Goal: Go to known website: Access a specific website the user already knows

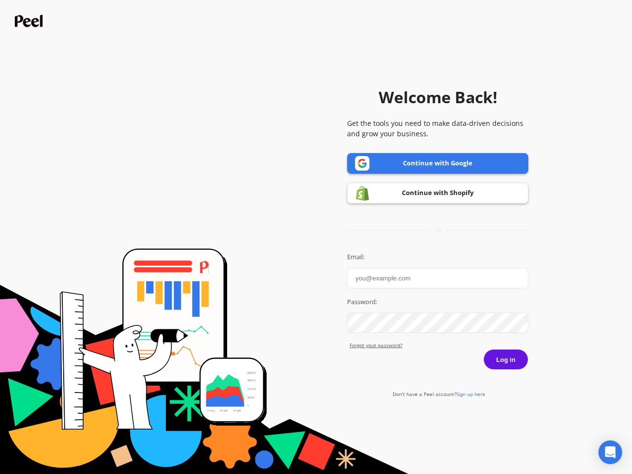
click at [610, 452] on icon "Open Intercom Messenger" at bounding box center [610, 452] width 10 height 12
